Goal: Navigation & Orientation: Find specific page/section

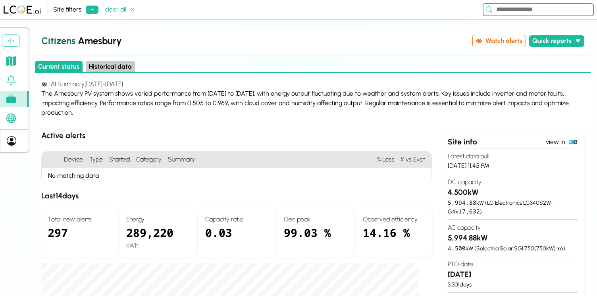
click at [155, 93] on div "The Amesbury PV system shows varied performance from [DATE] to [DATE], with ene…" at bounding box center [312, 103] width 543 height 29
click at [13, 65] on icon at bounding box center [11, 61] width 10 height 10
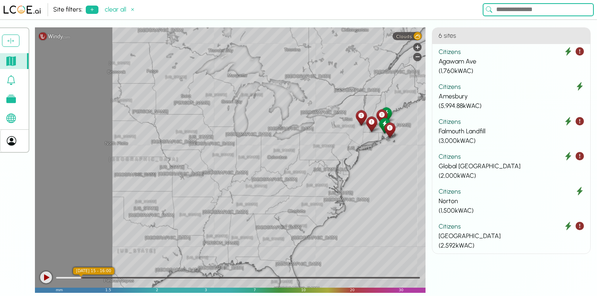
drag, startPoint x: 182, startPoint y: 184, endPoint x: 358, endPoint y: 146, distance: 179.5
click at [358, 146] on div "[US_STATE] [US_STATE] [GEOGRAPHIC_DATA] [GEOGRAPHIC_DATA] [GEOGRAPHIC_DATA] [GE…" at bounding box center [230, 159] width 391 height 265
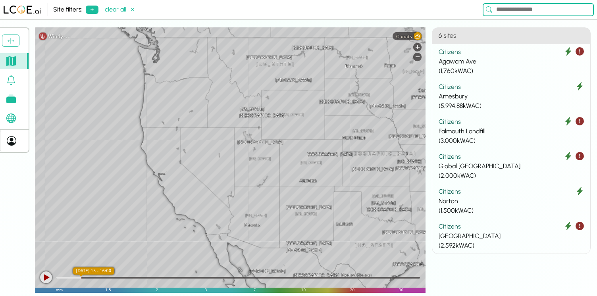
drag, startPoint x: 178, startPoint y: 171, endPoint x: 367, endPoint y: 169, distance: 189.7
click at [367, 169] on div "[US_STATE] [US_STATE] [GEOGRAPHIC_DATA] [GEOGRAPHIC_DATA] [GEOGRAPHIC_DATA] [GE…" at bounding box center [230, 159] width 391 height 265
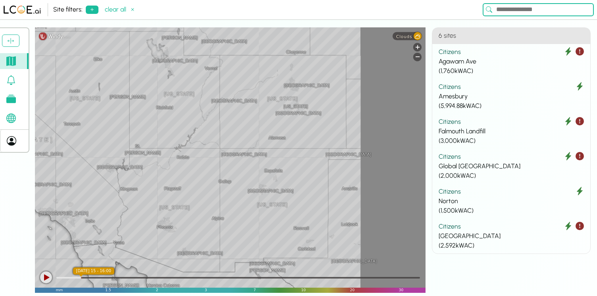
drag, startPoint x: 281, startPoint y: 208, endPoint x: 59, endPoint y: 159, distance: 227.5
click at [59, 160] on div "[US_STATE] [GEOGRAPHIC_DATA][PERSON_NAME][GEOGRAPHIC_DATA] [GEOGRAPHIC_DATA][PE…" at bounding box center [230, 159] width 391 height 265
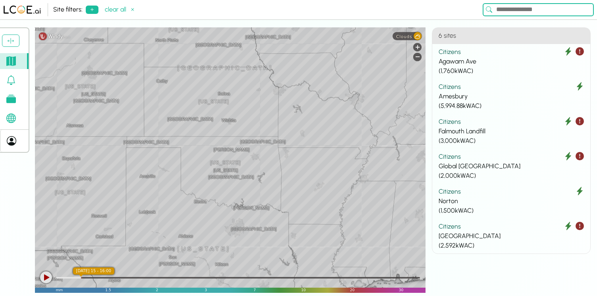
drag, startPoint x: 373, startPoint y: 184, endPoint x: 177, endPoint y: 172, distance: 196.4
click at [177, 172] on div "[US_STATE] [GEOGRAPHIC_DATA][PERSON_NAME][GEOGRAPHIC_DATA] [GEOGRAPHIC_DATA][PE…" at bounding box center [230, 159] width 391 height 265
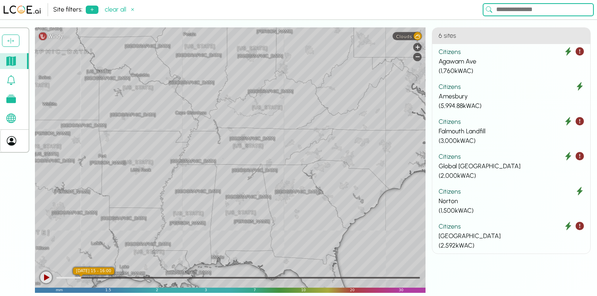
drag, startPoint x: 291, startPoint y: 169, endPoint x: 114, endPoint y: 152, distance: 177.7
click at [114, 152] on div "[US_STATE] [GEOGRAPHIC_DATA][PERSON_NAME][GEOGRAPHIC_DATA] [GEOGRAPHIC_DATA][PE…" at bounding box center [230, 159] width 391 height 265
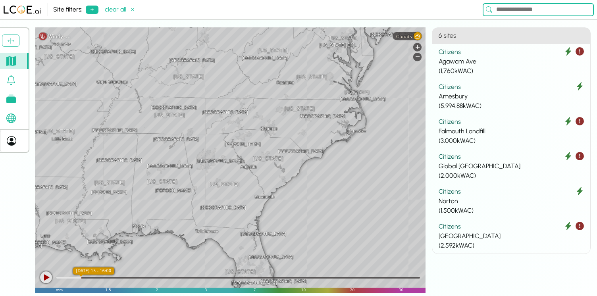
drag, startPoint x: 271, startPoint y: 180, endPoint x: 145, endPoint y: 140, distance: 132.4
click at [145, 140] on div "[US_STATE] [GEOGRAPHIC_DATA][PERSON_NAME][GEOGRAPHIC_DATA] Elko [GEOGRAPHIC_DAT…" at bounding box center [230, 159] width 391 height 265
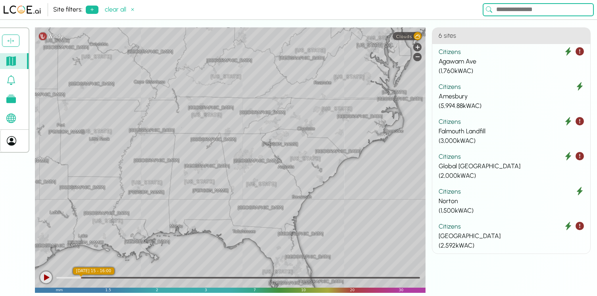
drag, startPoint x: 141, startPoint y: 137, endPoint x: 191, endPoint y: 138, distance: 49.6
click at [191, 138] on div "[US_STATE] [GEOGRAPHIC_DATA][PERSON_NAME][GEOGRAPHIC_DATA] Elko [GEOGRAPHIC_DAT…" at bounding box center [230, 159] width 391 height 265
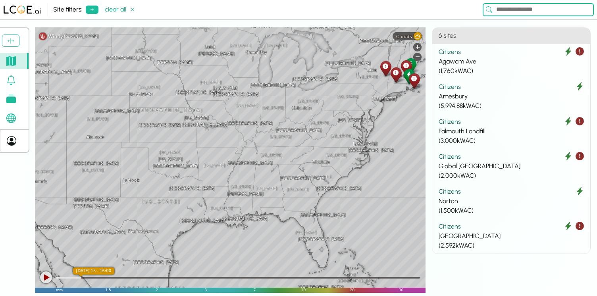
drag, startPoint x: 191, startPoint y: 138, endPoint x: 265, endPoint y: 167, distance: 79.3
click at [265, 167] on div "[US_STATE] [GEOGRAPHIC_DATA] [US_STATE] [US_STATE] [US_STATE] [GEOGRAPHIC_DATA]…" at bounding box center [230, 159] width 391 height 265
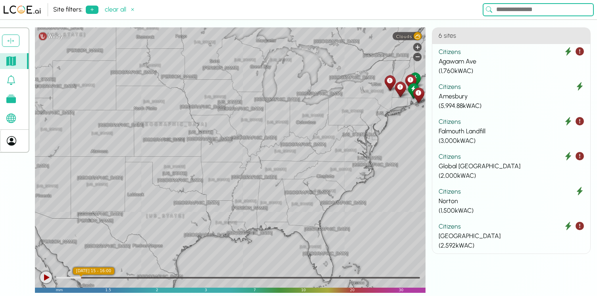
drag, startPoint x: 202, startPoint y: 146, endPoint x: 208, endPoint y: 161, distance: 15.5
click at [208, 161] on div "[US_STATE] [GEOGRAPHIC_DATA] [US_STATE] [US_STATE] [US_STATE] [GEOGRAPHIC_DATA]…" at bounding box center [230, 159] width 391 height 265
